Goal: Task Accomplishment & Management: Use online tool/utility

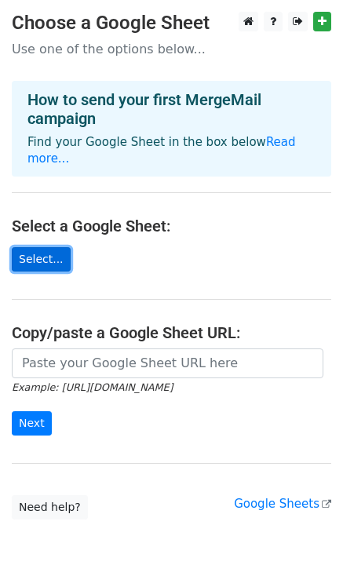
click at [30, 247] on link "Select..." at bounding box center [41, 259] width 59 height 24
click at [44, 247] on link "Select..." at bounding box center [41, 259] width 59 height 24
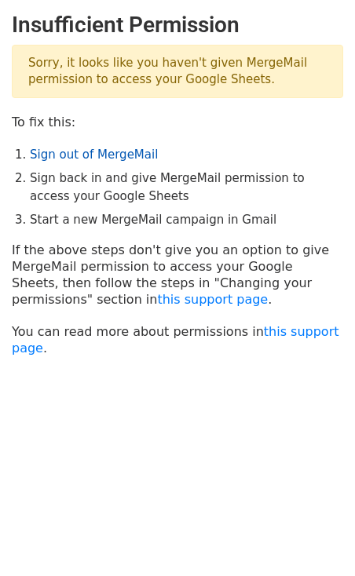
click at [67, 153] on link "Sign out of MergeMail" at bounding box center [94, 154] width 128 height 14
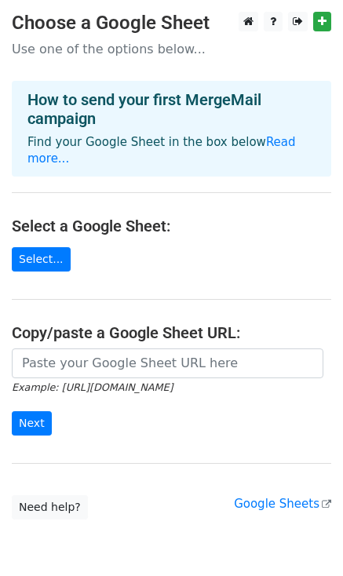
click at [35, 259] on main "Choose a Google Sheet Use one of the options below... How to send your first Me…" at bounding box center [171, 266] width 343 height 508
click at [42, 247] on link "Select..." at bounding box center [41, 259] width 59 height 24
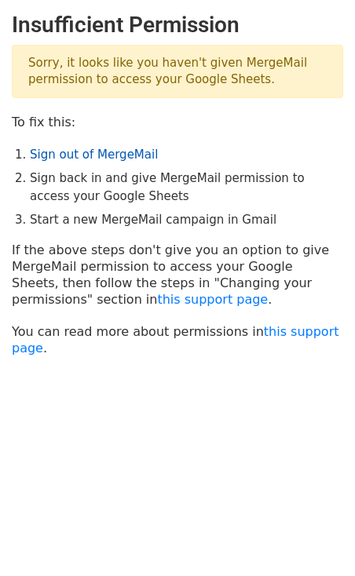
click at [53, 153] on link "Sign out of MergeMail" at bounding box center [94, 154] width 128 height 14
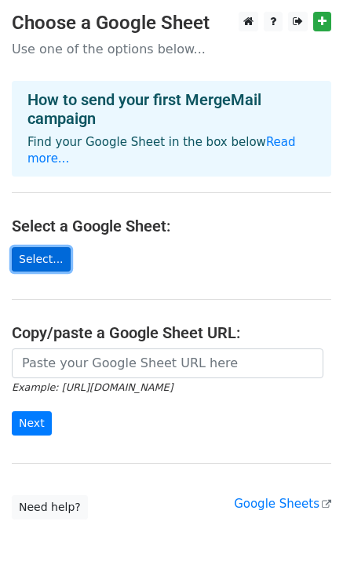
click at [39, 253] on link "Select..." at bounding box center [41, 259] width 59 height 24
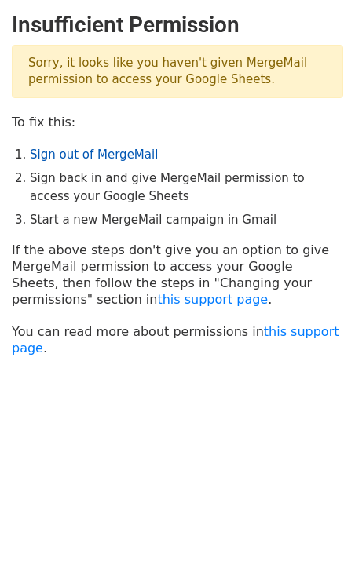
click at [78, 154] on link "Sign out of MergeMail" at bounding box center [94, 154] width 128 height 14
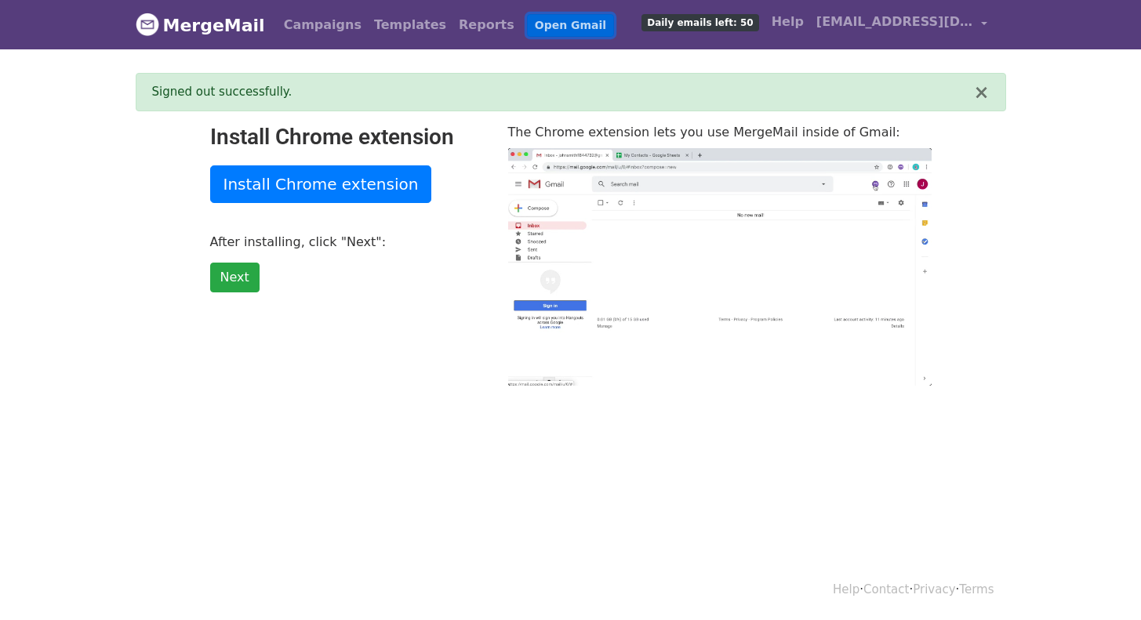
click at [527, 25] on link "Open Gmail" at bounding box center [570, 25] width 87 height 23
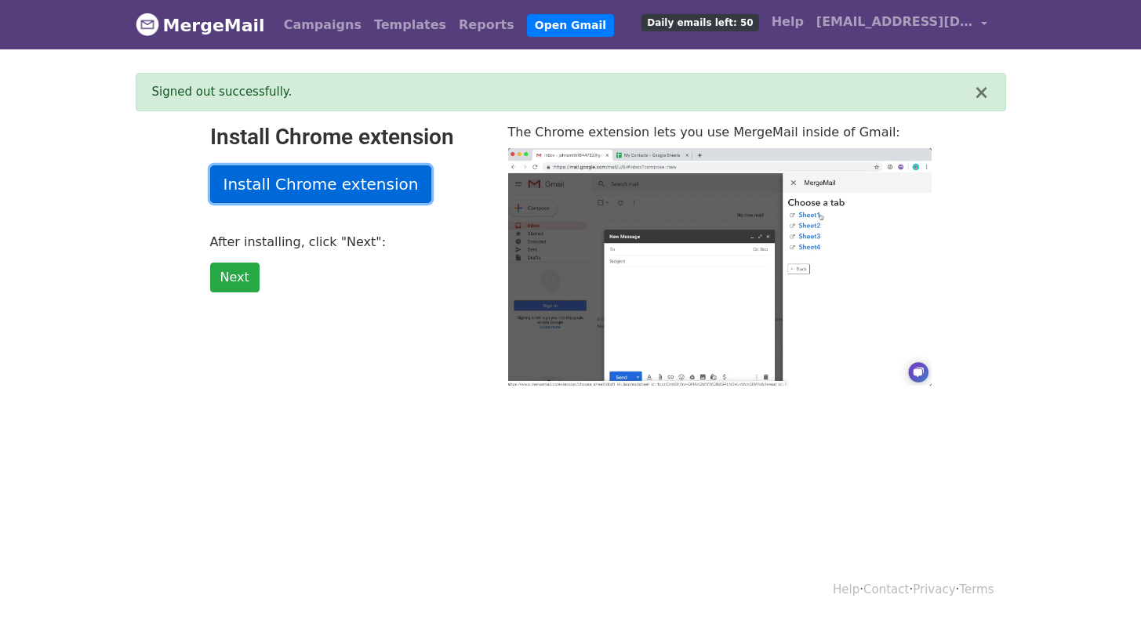
click at [278, 184] on link "Install Chrome extension" at bounding box center [321, 185] width 222 height 38
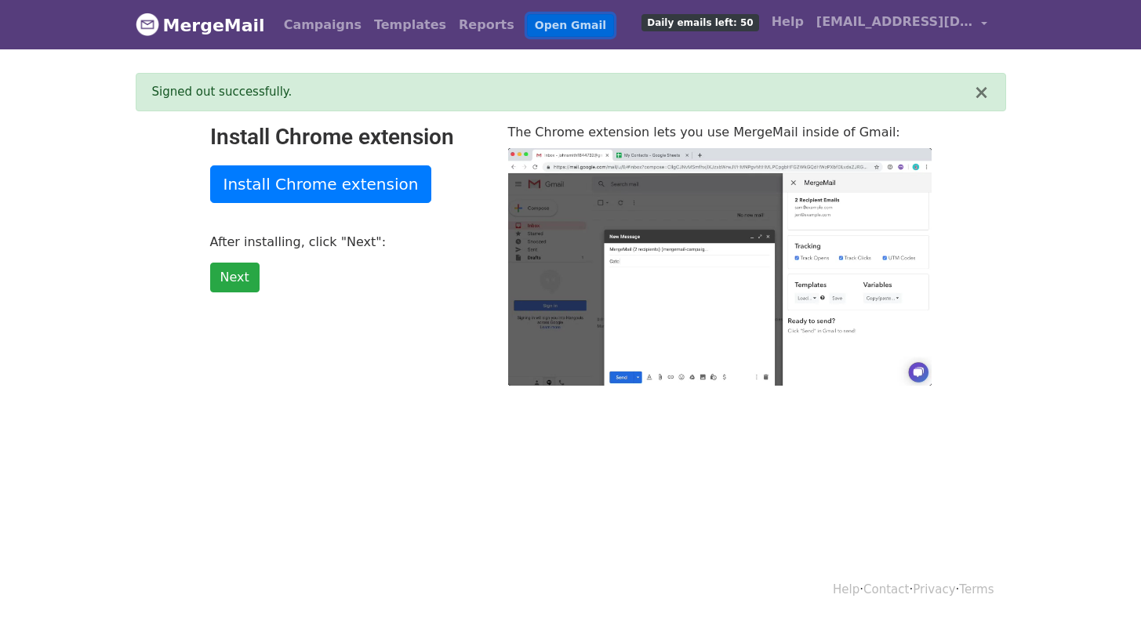
click at [527, 27] on link "Open Gmail" at bounding box center [570, 25] width 87 height 23
type input "68.32"
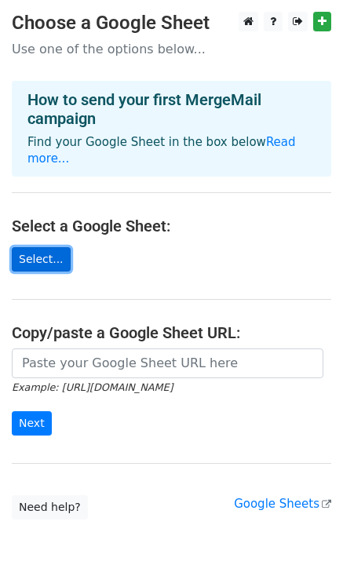
click at [35, 247] on link "Select..." at bounding box center [41, 259] width 59 height 24
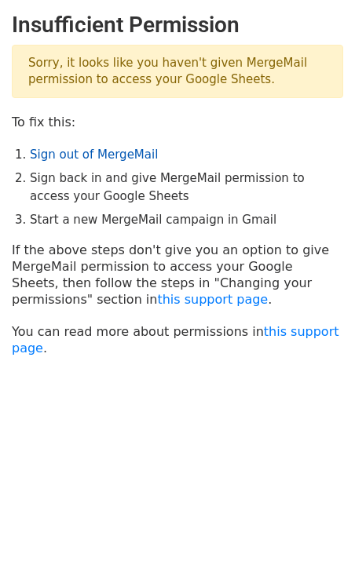
click at [76, 158] on link "Sign out of MergeMail" at bounding box center [94, 154] width 128 height 14
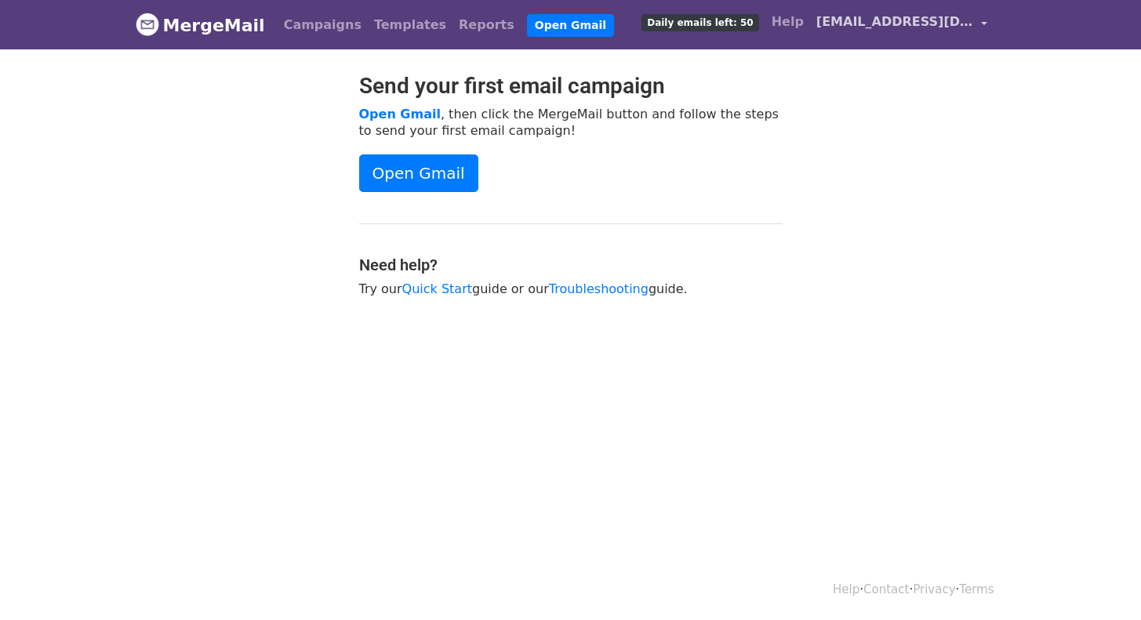
click at [864, 28] on span "karolinabczako@gmail.com" at bounding box center [895, 22] width 157 height 19
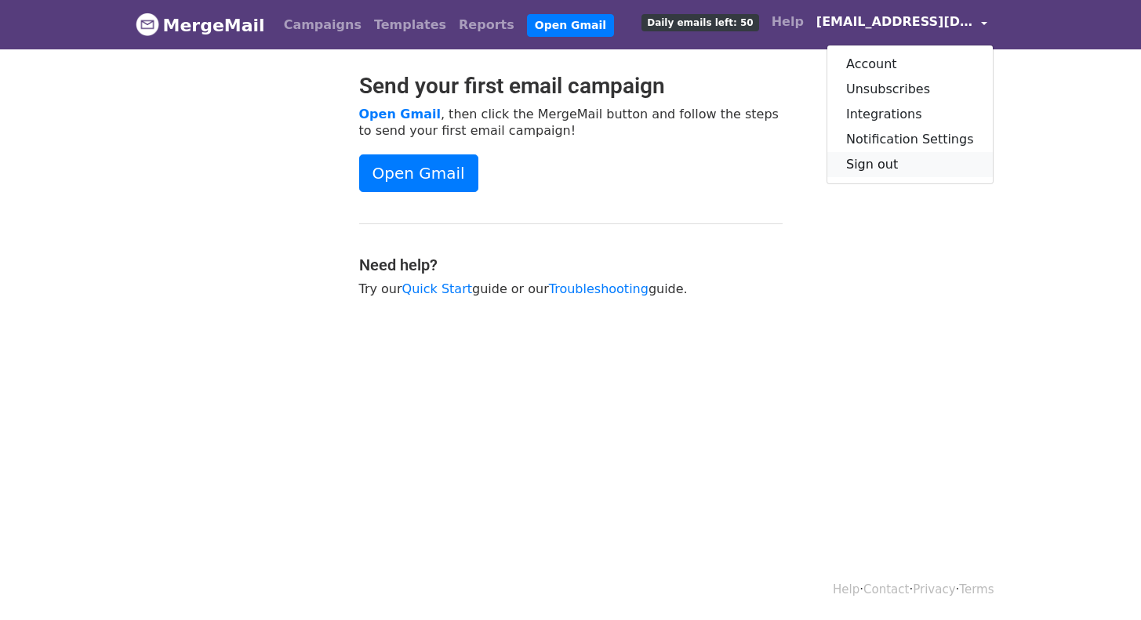
click at [870, 169] on link "Sign out" at bounding box center [911, 164] width 166 height 25
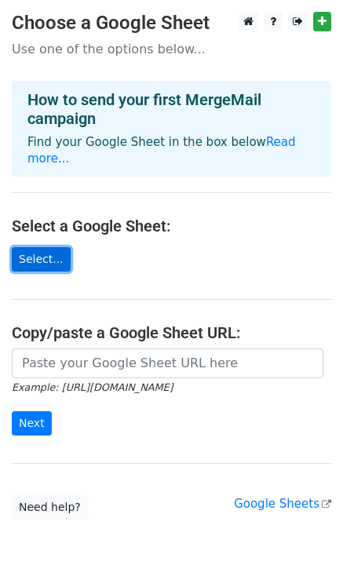
click at [45, 247] on link "Select..." at bounding box center [41, 259] width 59 height 24
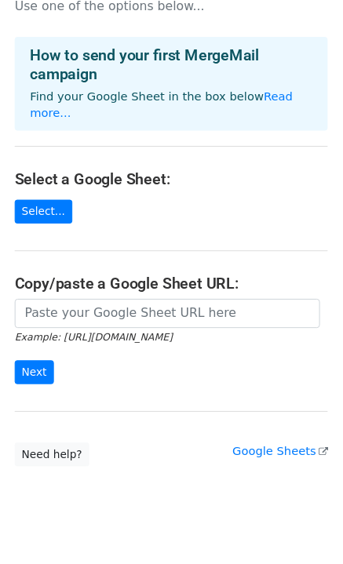
scroll to position [53, 0]
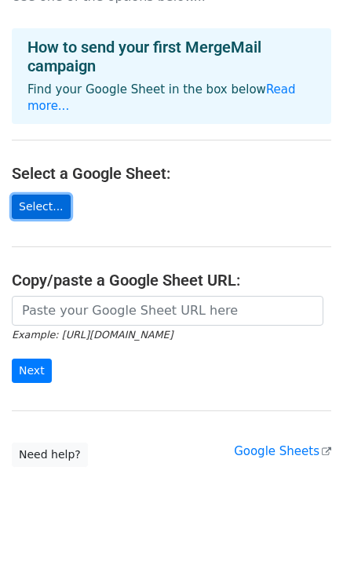
click at [42, 195] on link "Select..." at bounding box center [41, 207] width 59 height 24
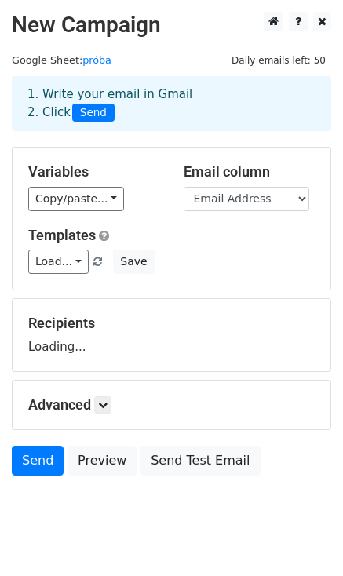
click at [62, 268] on link "Load..." at bounding box center [58, 261] width 60 height 24
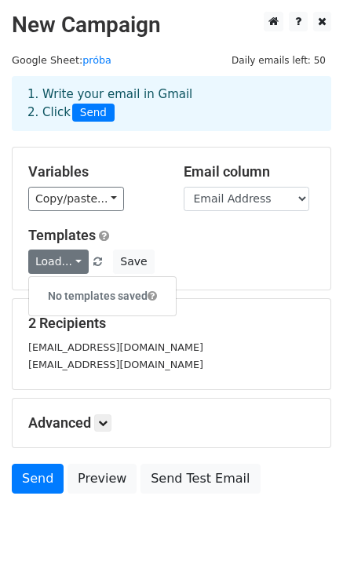
click at [180, 236] on h5 "Templates" at bounding box center [171, 235] width 286 height 17
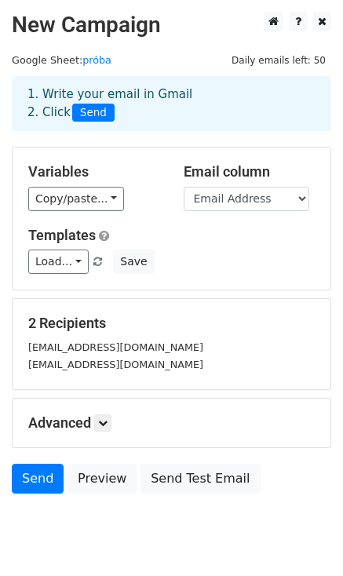
scroll to position [51, 0]
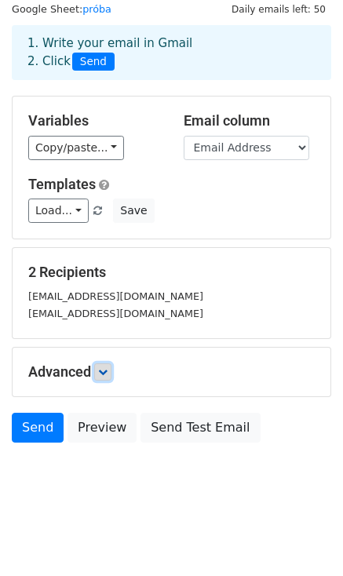
click at [110, 377] on link at bounding box center [102, 371] width 17 height 17
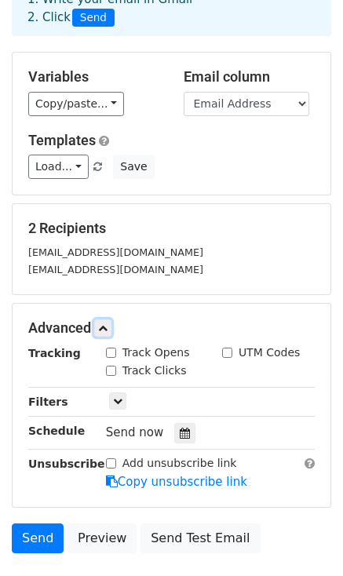
scroll to position [100, 0]
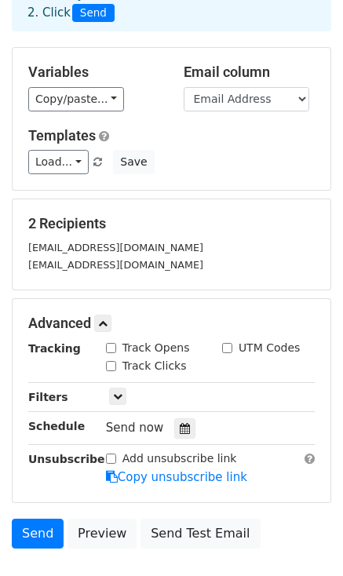
click at [111, 351] on input "Track Opens" at bounding box center [111, 348] width 10 height 10
checkbox input "true"
click at [117, 395] on icon at bounding box center [117, 395] width 9 height 9
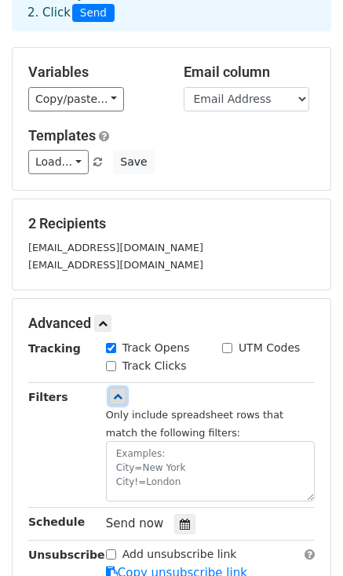
click at [118, 393] on icon at bounding box center [117, 395] width 9 height 9
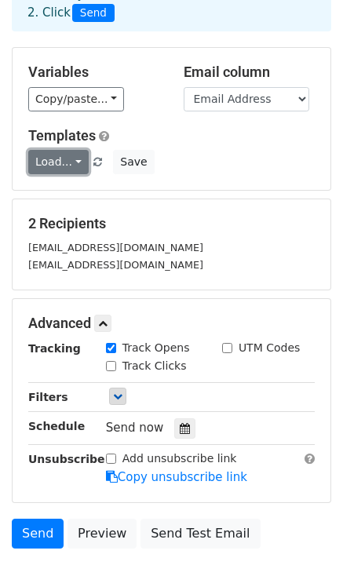
click at [76, 158] on link "Load..." at bounding box center [58, 162] width 60 height 24
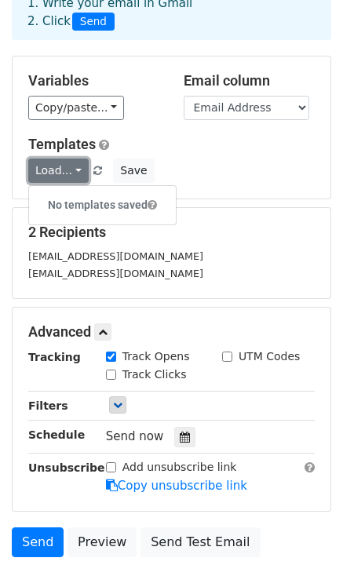
scroll to position [89, 0]
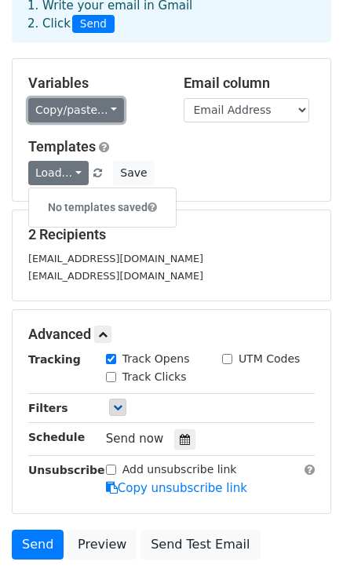
click at [102, 106] on link "Copy/paste..." at bounding box center [76, 110] width 96 height 24
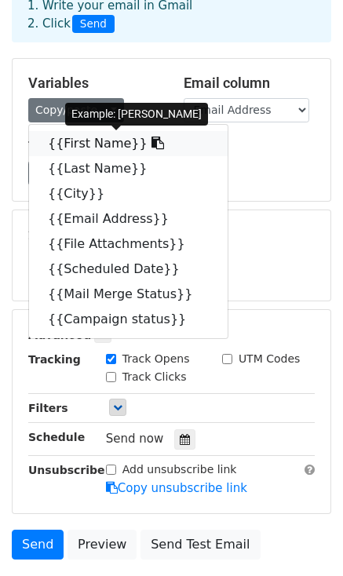
click at [103, 144] on link "{{First Name}}" at bounding box center [128, 143] width 198 height 25
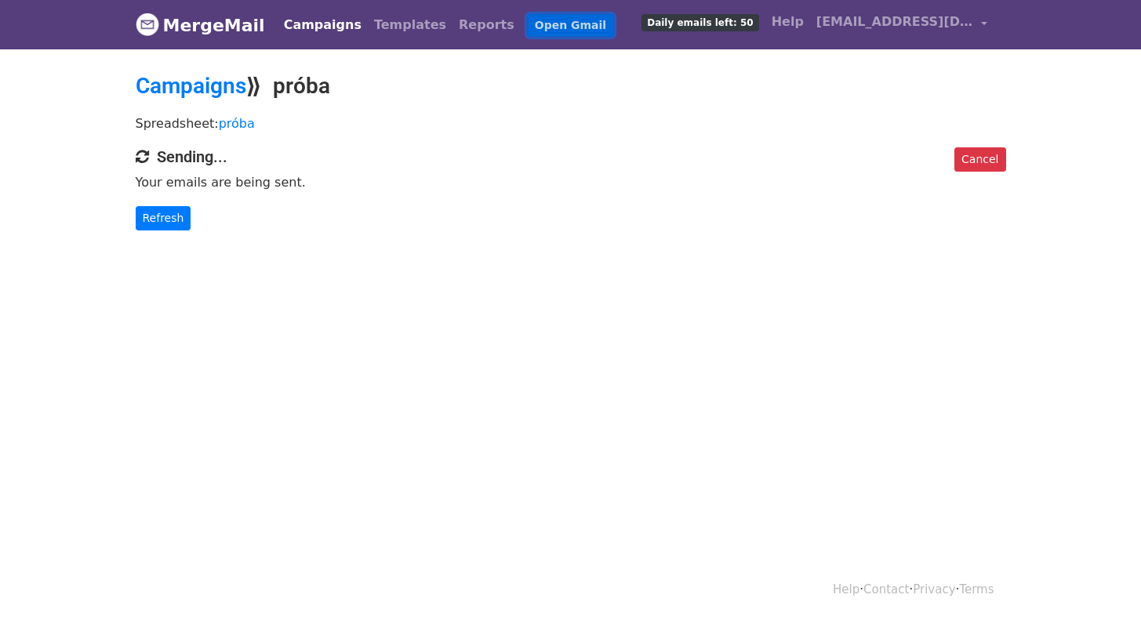
click at [527, 28] on link "Open Gmail" at bounding box center [570, 25] width 87 height 23
click at [993, 162] on link "Cancel" at bounding box center [980, 159] width 51 height 24
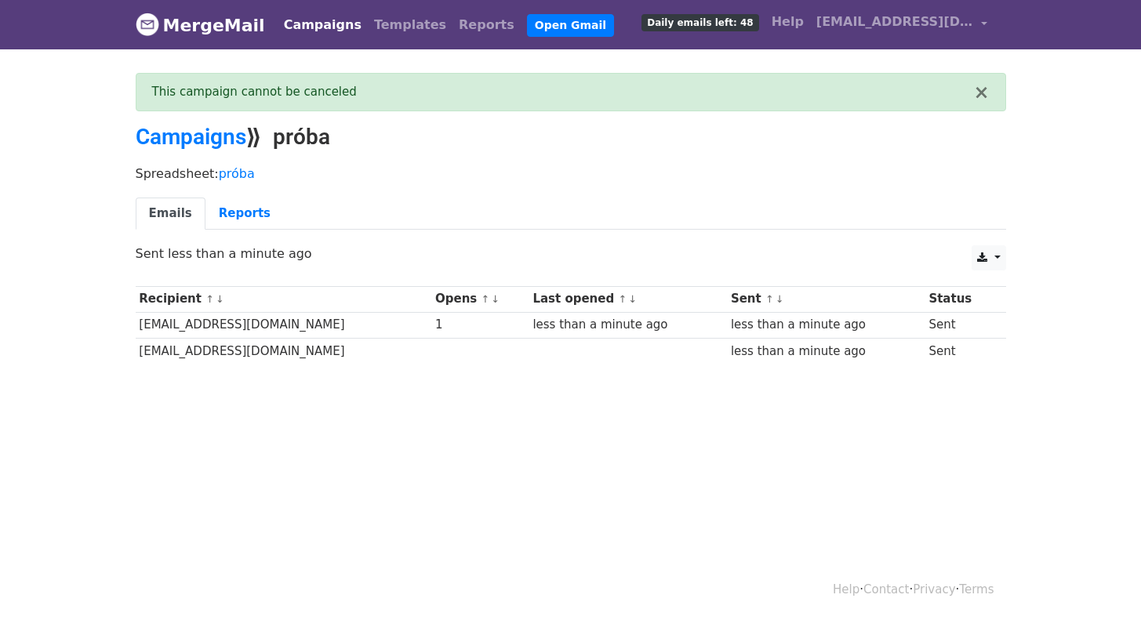
click at [300, 22] on link "Campaigns" at bounding box center [323, 24] width 90 height 31
